Goal: Task Accomplishment & Management: Manage account settings

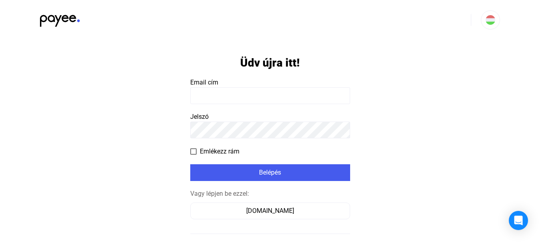
click at [214, 94] on input at bounding box center [270, 95] width 160 height 17
click at [214, 95] on input at bounding box center [270, 95] width 160 height 17
click at [214, 94] on input at bounding box center [270, 95] width 160 height 17
type input "*"
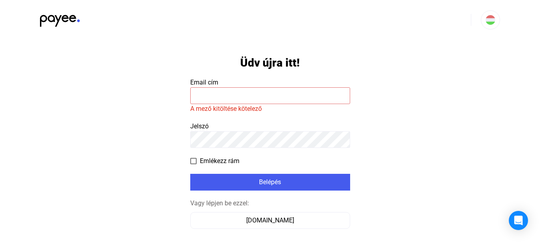
click at [63, 21] on img at bounding box center [60, 18] width 40 height 16
click at [64, 15] on img at bounding box center [60, 18] width 40 height 16
click at [284, 98] on input at bounding box center [270, 95] width 160 height 17
click at [283, 95] on input at bounding box center [270, 95] width 160 height 17
